Goal: Information Seeking & Learning: Learn about a topic

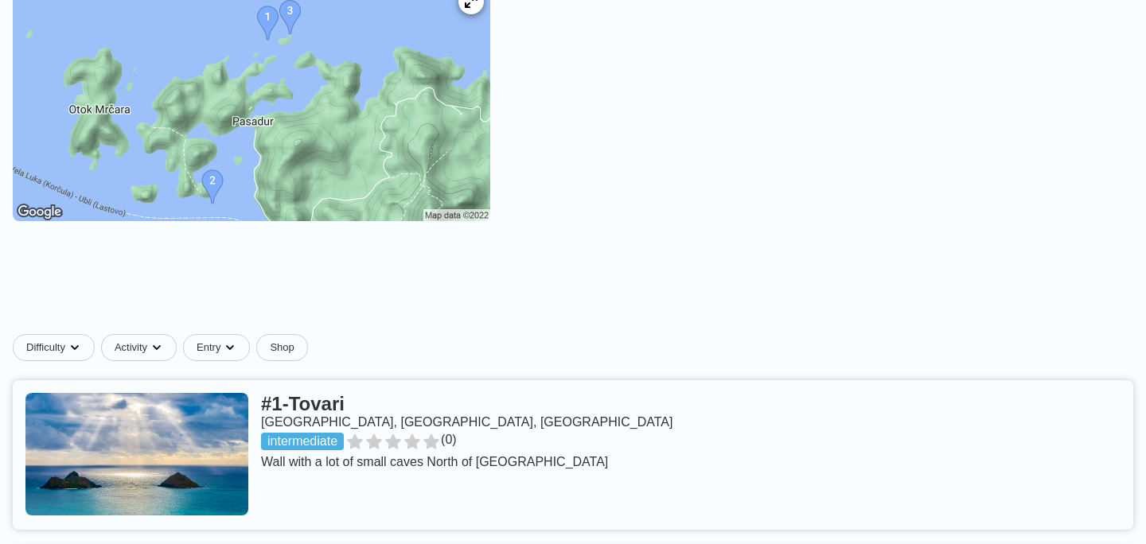
scroll to position [266, 0]
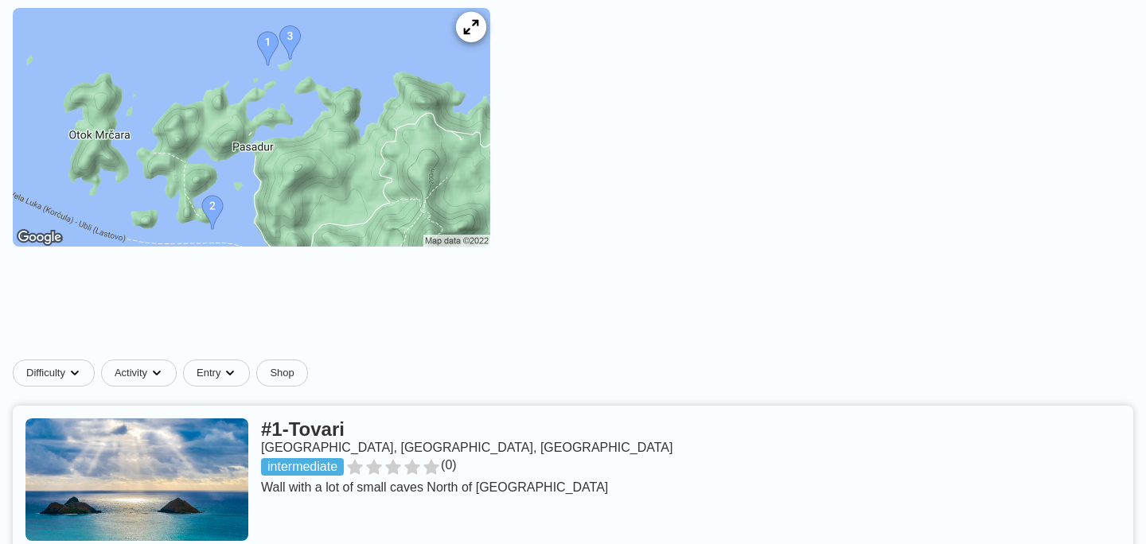
click at [478, 31] on icon at bounding box center [470, 27] width 15 height 15
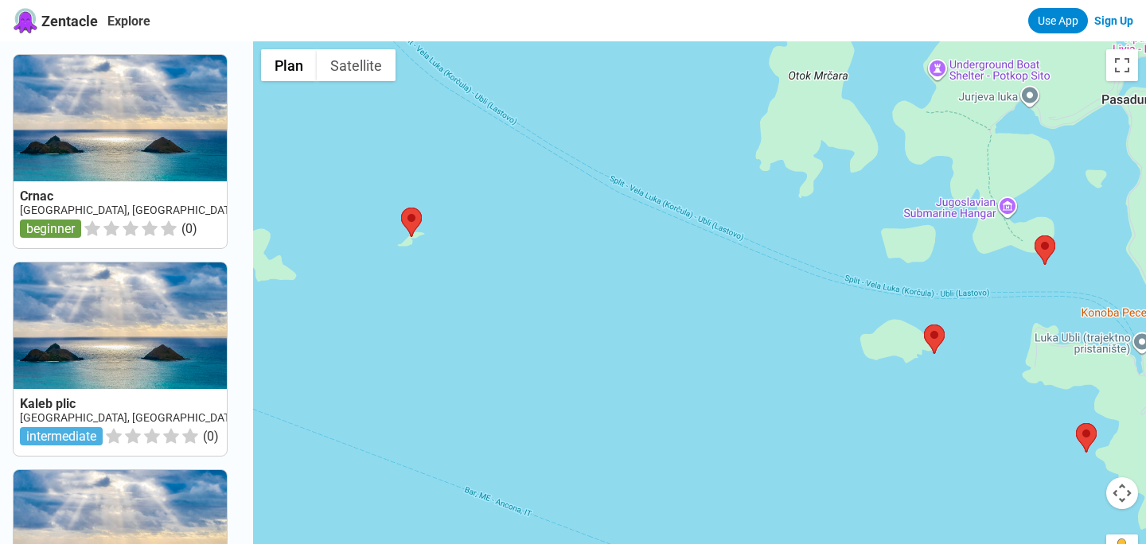
drag, startPoint x: 824, startPoint y: 390, endPoint x: 411, endPoint y: 132, distance: 487.0
click at [411, 132] on div at bounding box center [699, 313] width 893 height 544
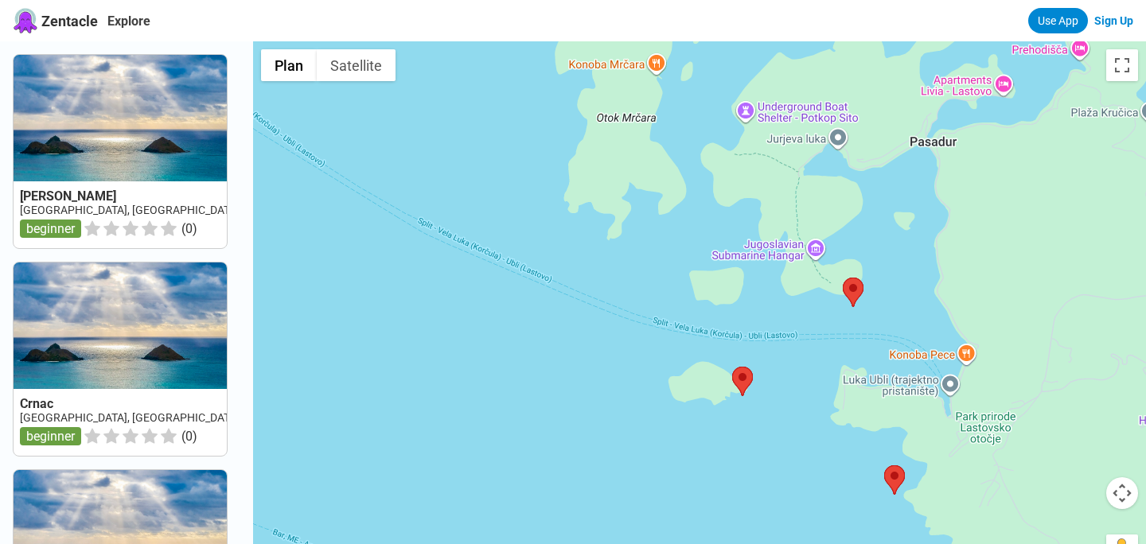
drag, startPoint x: 829, startPoint y: 271, endPoint x: 639, endPoint y: 322, distance: 196.2
click at [641, 322] on div at bounding box center [699, 313] width 893 height 544
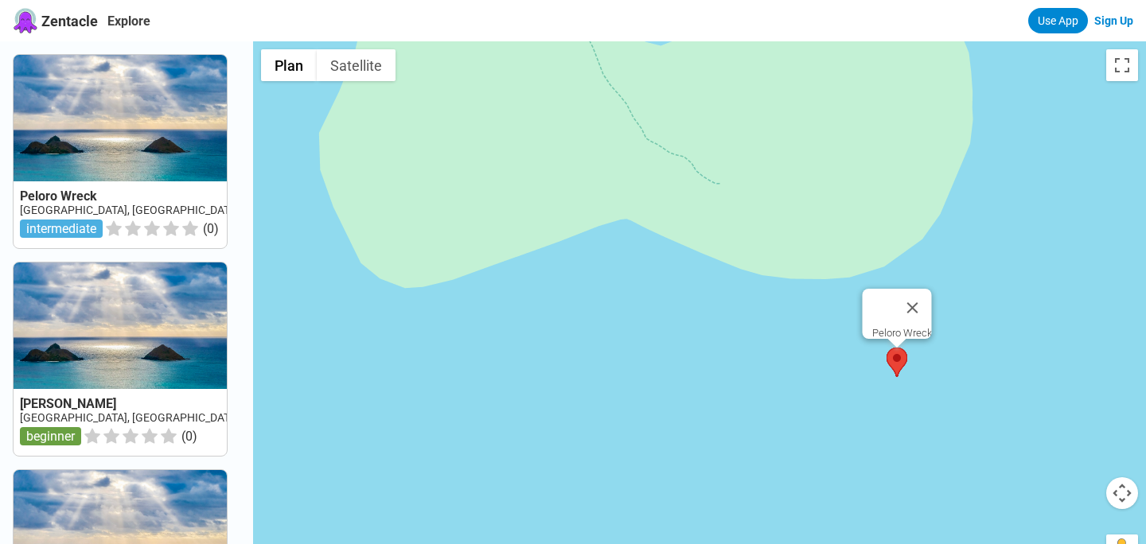
click at [887, 348] on area at bounding box center [887, 348] width 0 height 0
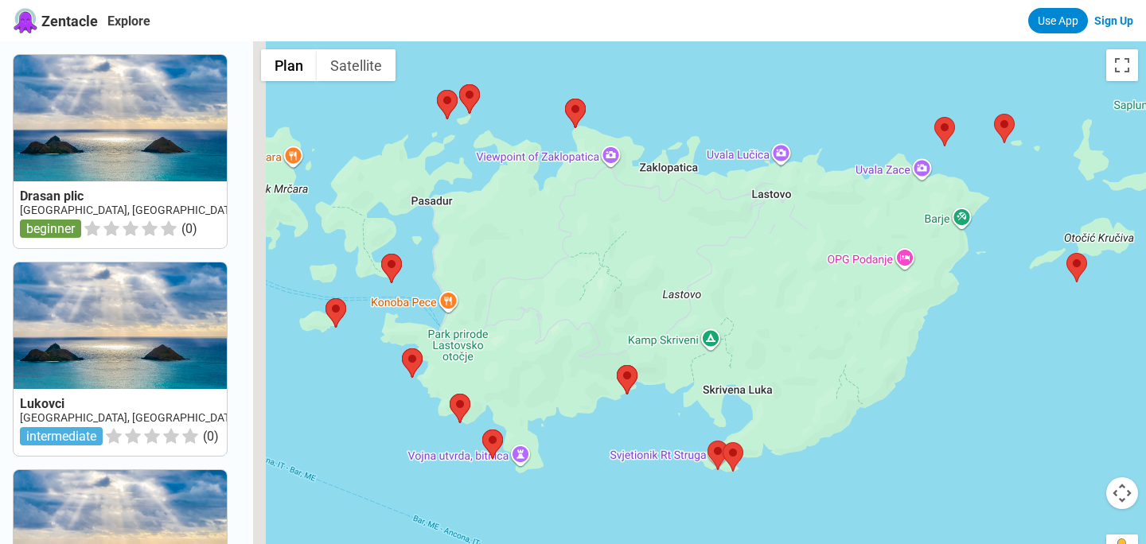
drag, startPoint x: 490, startPoint y: 330, endPoint x: 782, endPoint y: 194, distance: 323.0
click at [782, 194] on div at bounding box center [699, 313] width 893 height 544
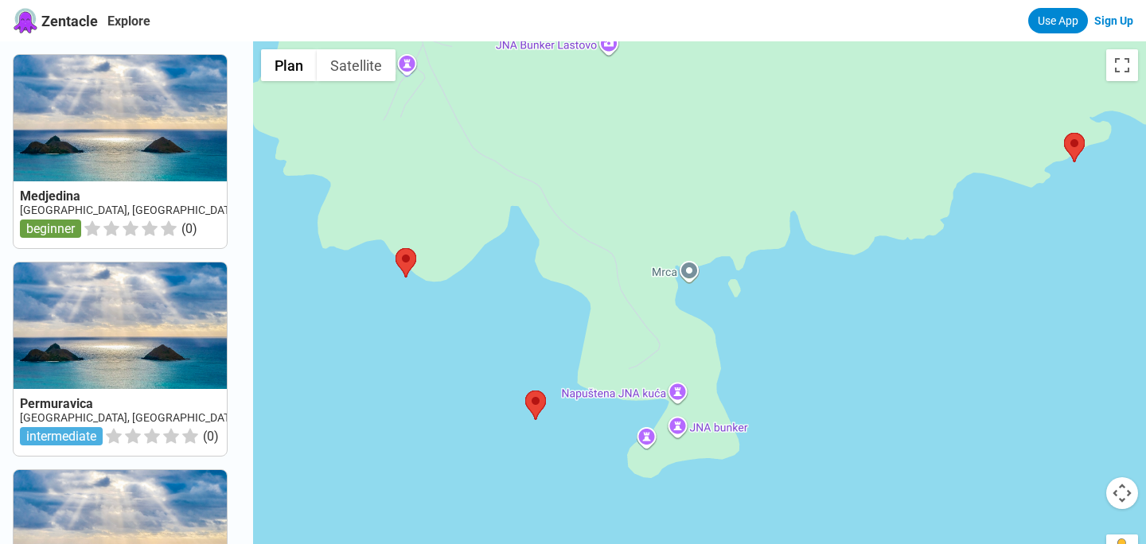
drag, startPoint x: 607, startPoint y: 358, endPoint x: 811, endPoint y: 119, distance: 314.5
click at [811, 119] on div at bounding box center [699, 313] width 893 height 544
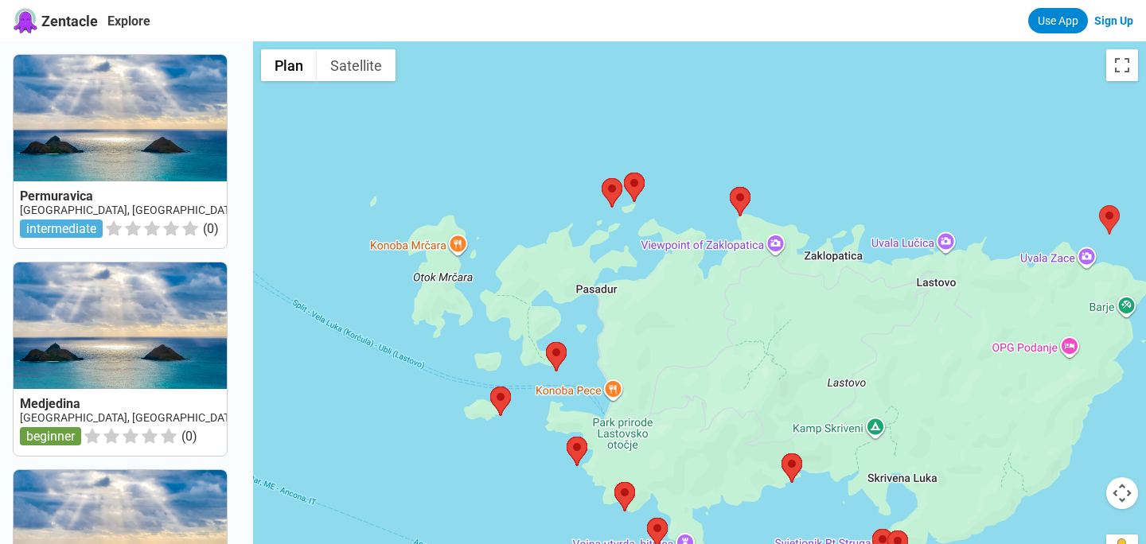
drag, startPoint x: 622, startPoint y: 187, endPoint x: 677, endPoint y: 460, distance: 278.4
click at [677, 460] on div at bounding box center [699, 313] width 893 height 544
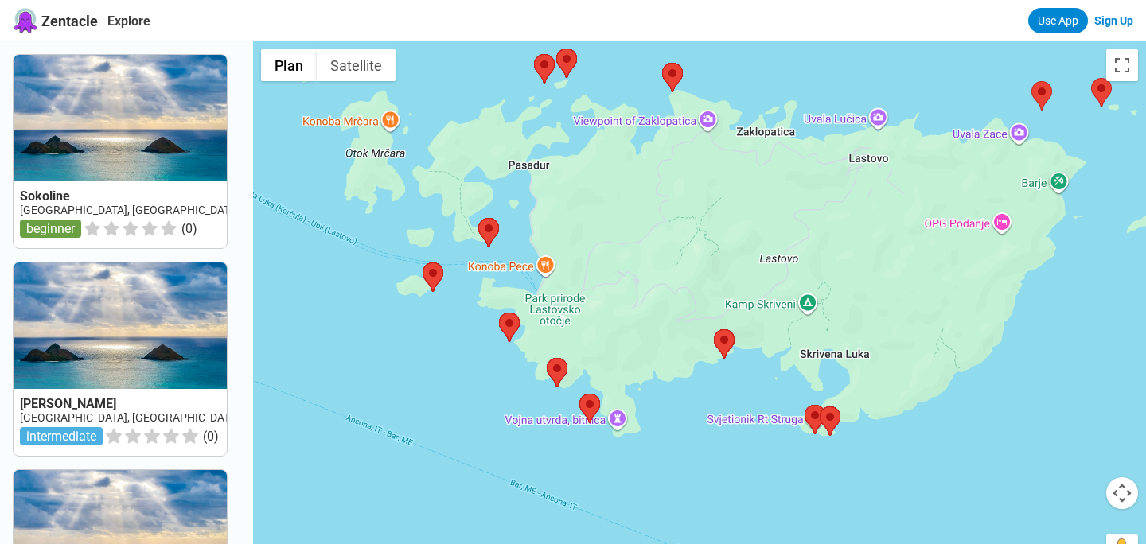
drag, startPoint x: 671, startPoint y: 417, endPoint x: 601, endPoint y: 289, distance: 146.1
click at [601, 289] on div at bounding box center [699, 313] width 893 height 544
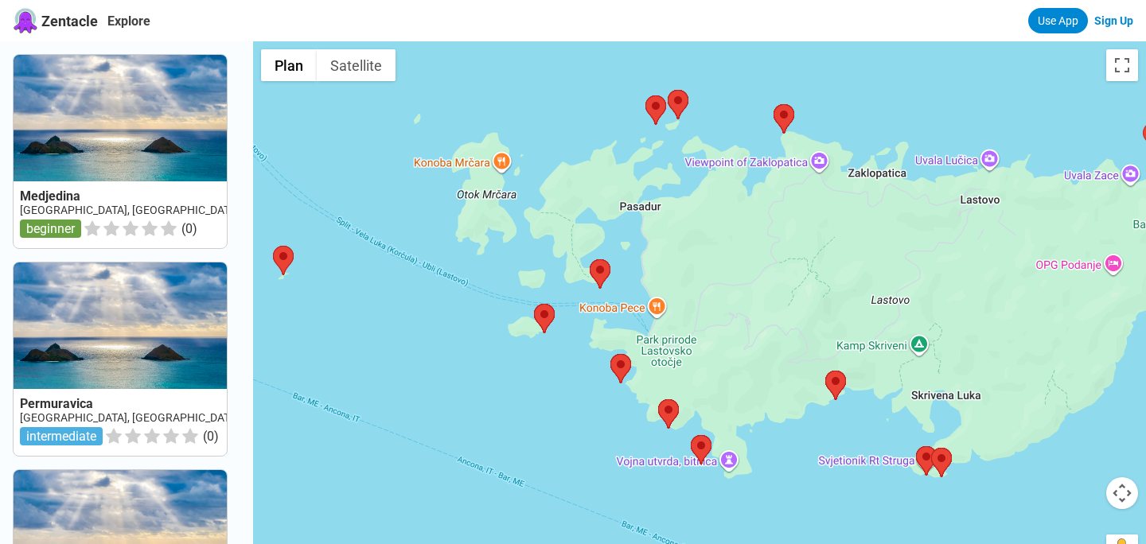
drag, startPoint x: 525, startPoint y: 262, endPoint x: 639, endPoint y: 304, distance: 121.4
click at [639, 304] on div at bounding box center [699, 313] width 893 height 544
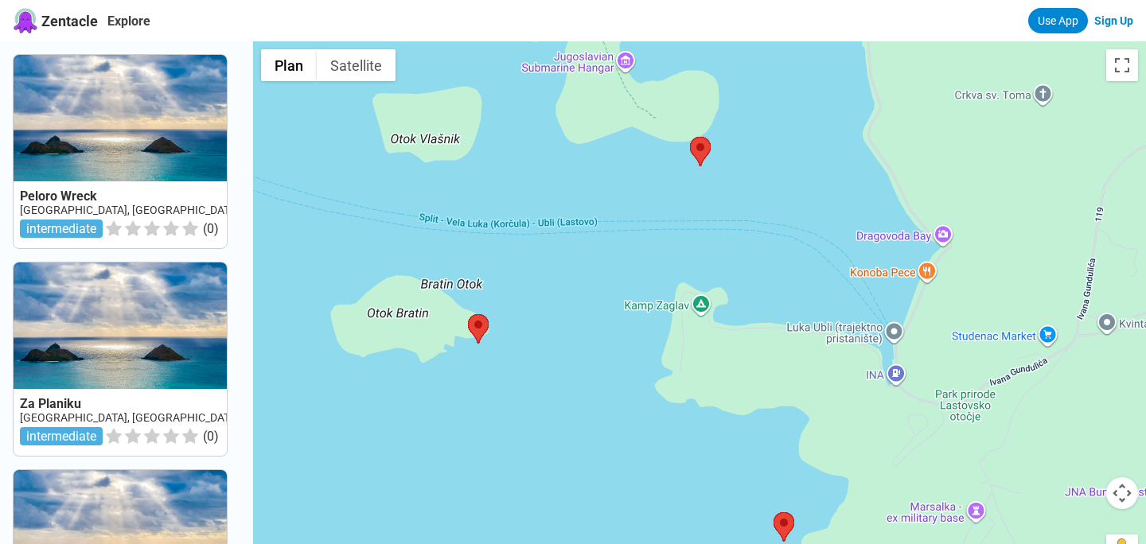
drag, startPoint x: 598, startPoint y: 420, endPoint x: 725, endPoint y: 272, distance: 194.7
click at [725, 269] on div at bounding box center [699, 313] width 893 height 544
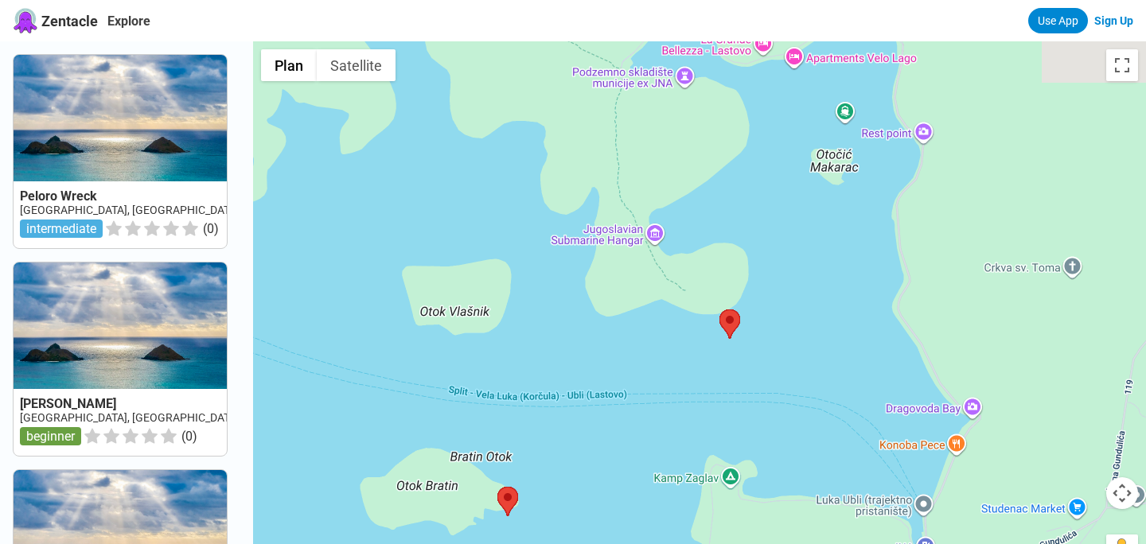
drag, startPoint x: 757, startPoint y: 248, endPoint x: 782, endPoint y: 452, distance: 205.4
click at [782, 452] on div at bounding box center [699, 313] width 893 height 544
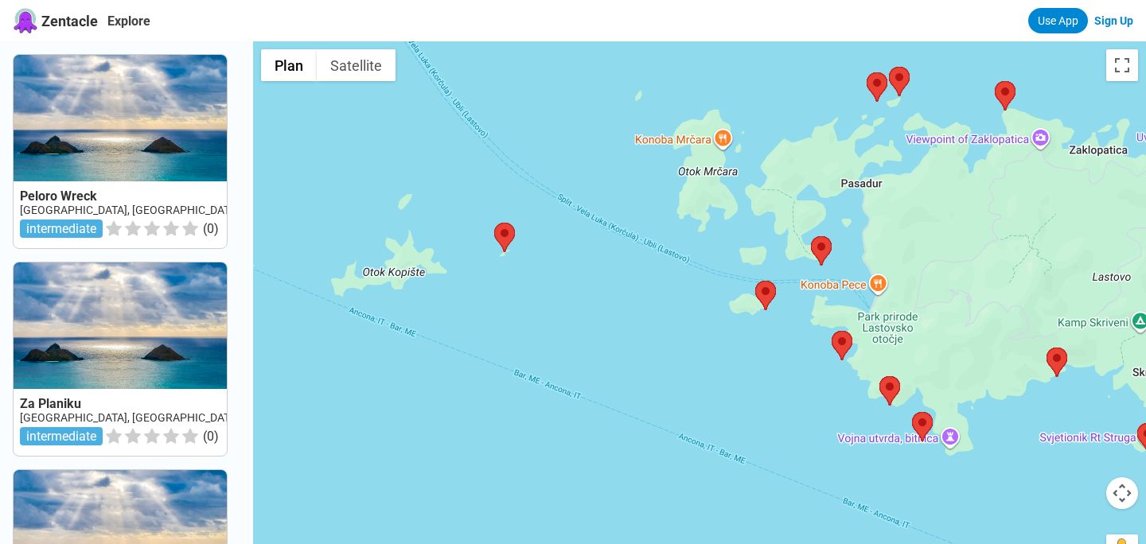
drag, startPoint x: 682, startPoint y: 287, endPoint x: 850, endPoint y: 273, distance: 168.5
click at [850, 273] on div at bounding box center [699, 313] width 893 height 544
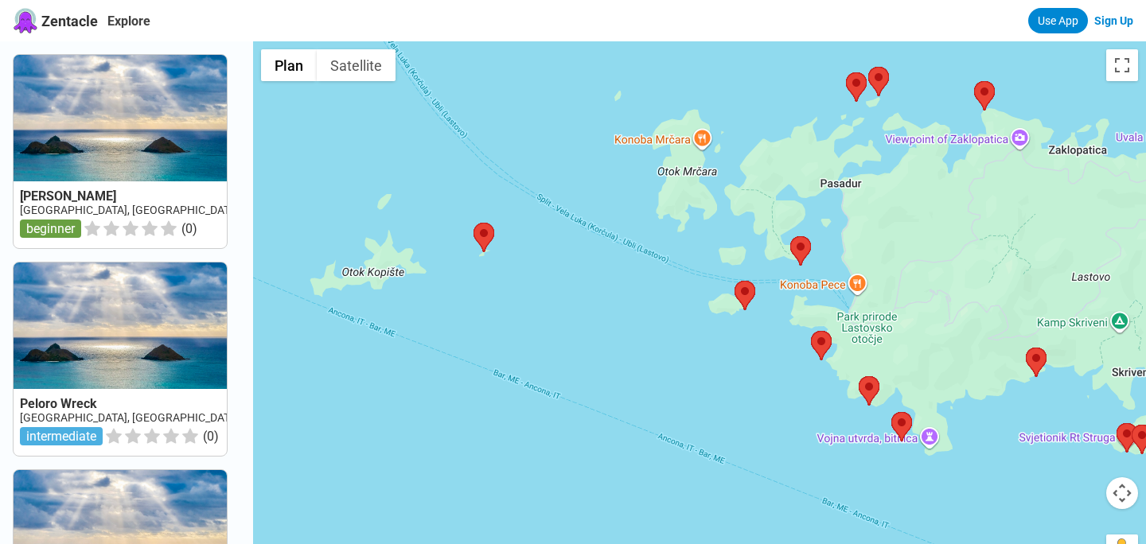
drag, startPoint x: 658, startPoint y: 260, endPoint x: 443, endPoint y: 279, distance: 215.0
click at [443, 279] on div at bounding box center [699, 313] width 893 height 544
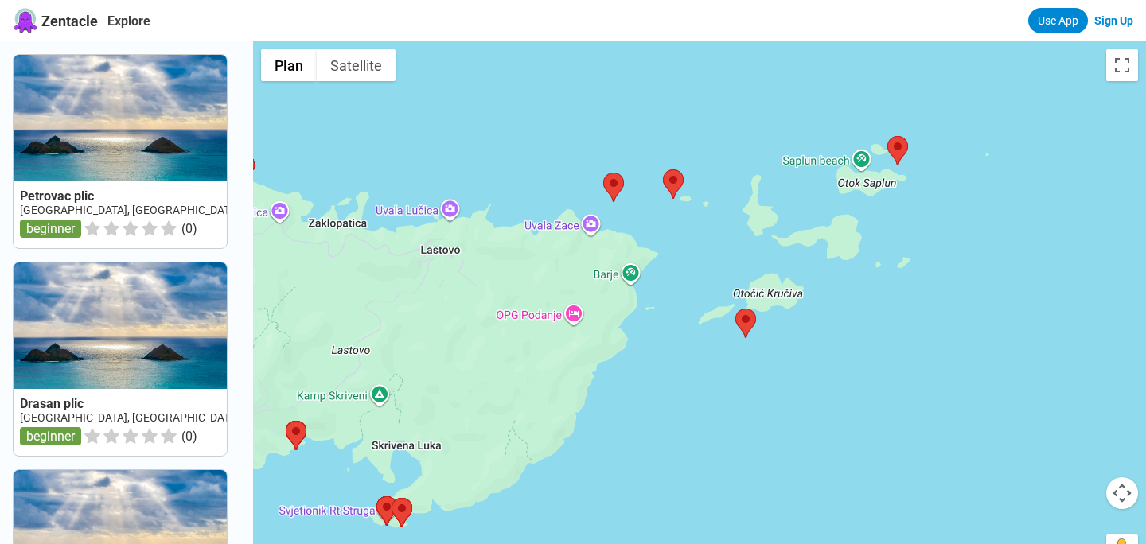
drag, startPoint x: 413, startPoint y: 269, endPoint x: 350, endPoint y: 279, distance: 63.6
click at [350, 279] on div at bounding box center [699, 313] width 893 height 544
